Goal: Information Seeking & Learning: Learn about a topic

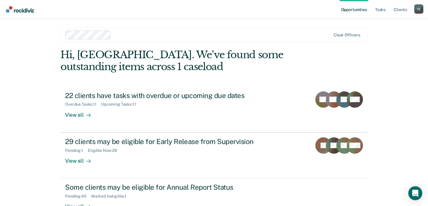
click at [410, 55] on div "Opportunities Tasks Client s Tyqaisha [PERSON_NAME] Profile How it works Log Ou…" at bounding box center [214, 103] width 428 height 206
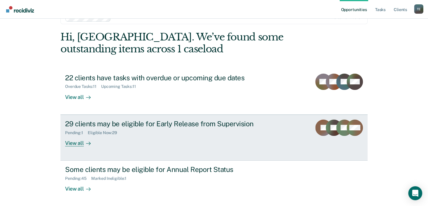
click at [144, 153] on link "29 clients may be eligible for Early Release from Supervision Pending : 1 Eligi…" at bounding box center [213, 138] width 307 height 46
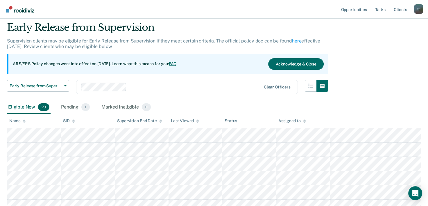
scroll to position [9, 0]
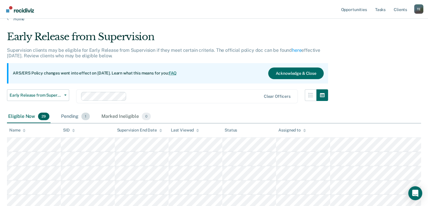
click at [78, 115] on div "Pending 1" at bounding box center [75, 116] width 31 height 13
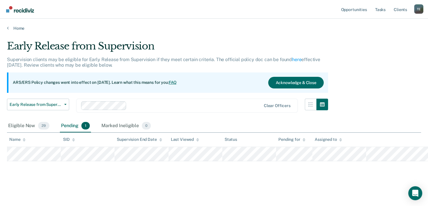
scroll to position [0, 0]
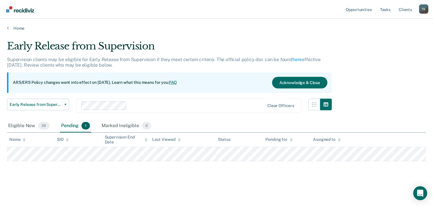
click at [123, 118] on div "Early Release from Supervision Early Release from Supervision Annual Report Sta…" at bounding box center [169, 109] width 324 height 21
click at [121, 121] on div "Marked Ineligible 0" at bounding box center [126, 125] width 52 height 13
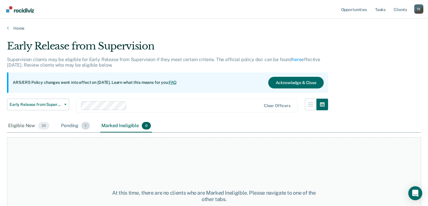
click at [76, 124] on div "Pending 1" at bounding box center [75, 125] width 31 height 13
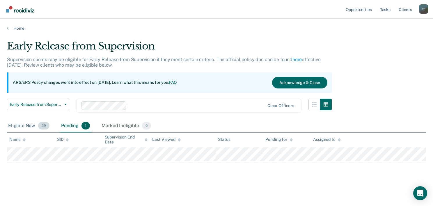
click at [40, 123] on span "29" at bounding box center [43, 126] width 11 height 8
